Goal: Communication & Community: Answer question/provide support

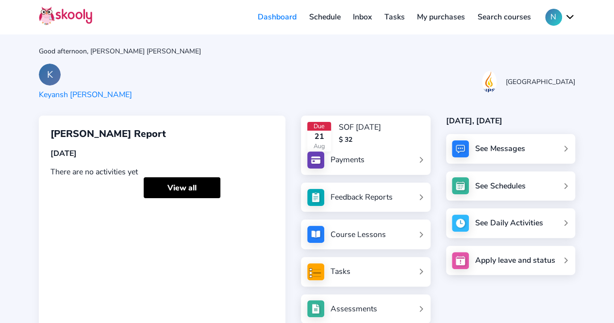
click at [487, 158] on div "See Messages" at bounding box center [510, 149] width 129 height 30
click at [490, 146] on div "See Messages" at bounding box center [499, 148] width 49 height 11
click at [368, 13] on link "Inbox" at bounding box center [362, 17] width 32 height 16
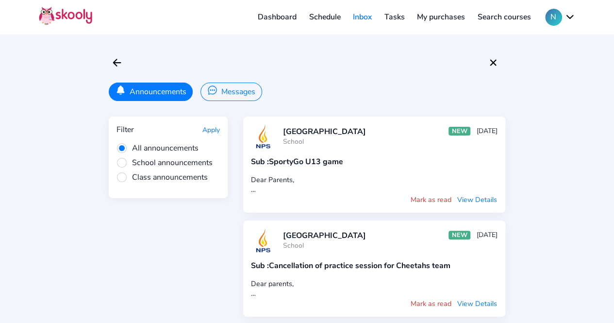
click at [242, 94] on button "Messages" at bounding box center [230, 91] width 61 height 18
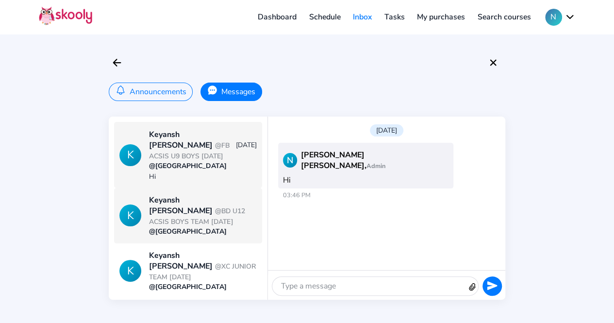
click at [184, 210] on span "@BD U12 ACSIS BOYS TEAM [DATE]" at bounding box center [197, 216] width 96 height 20
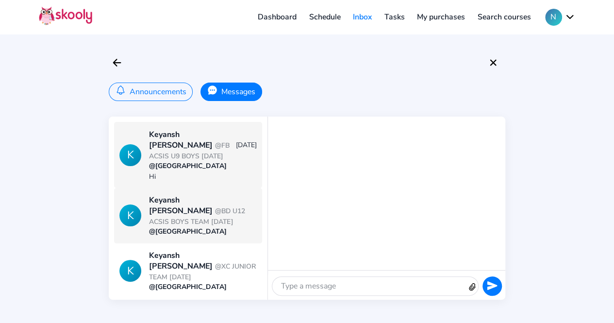
click at [195, 158] on div "[PERSON_NAME] @FB ACSIS U9 BOYS [DATE]" at bounding box center [192, 145] width 86 height 32
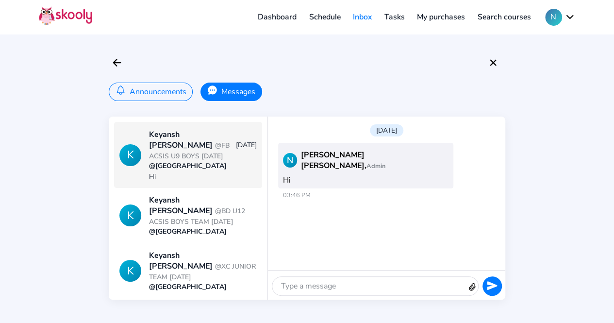
click at [288, 16] on link "Dashboard" at bounding box center [276, 17] width 51 height 16
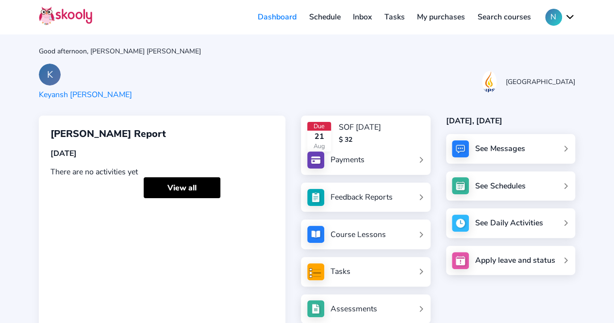
click at [572, 12] on button "N" at bounding box center [560, 17] width 30 height 17
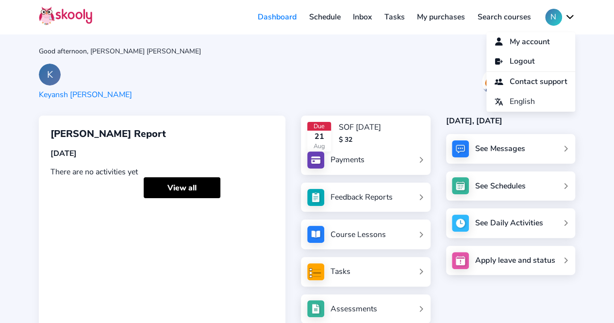
click at [367, 63] on div "Good afternoon, [PERSON_NAME] [PERSON_NAME] K Keyansh [PERSON_NAME] NPS Interna…" at bounding box center [307, 177] width 614 height 354
